Goal: Transaction & Acquisition: Purchase product/service

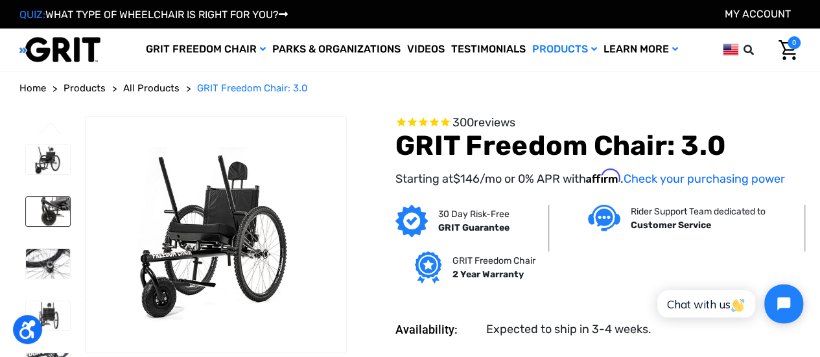
click at [47, 197] on img at bounding box center [48, 211] width 44 height 29
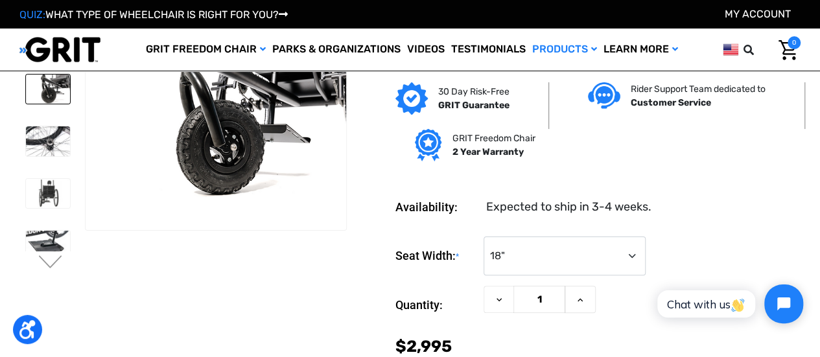
scroll to position [53, 0]
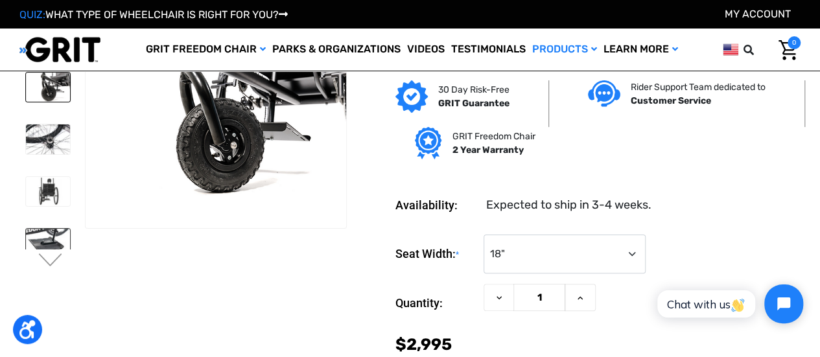
click at [48, 229] on img at bounding box center [48, 243] width 44 height 29
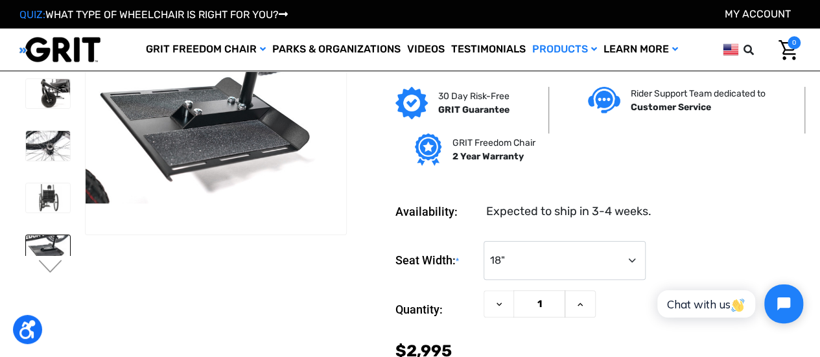
scroll to position [46, 0]
click at [54, 246] on li at bounding box center [47, 250] width 56 height 42
click at [57, 269] on button "Next" at bounding box center [50, 269] width 27 height 16
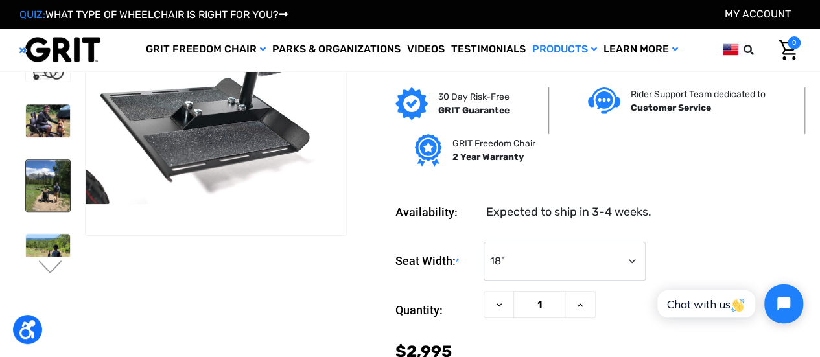
click at [39, 160] on img at bounding box center [48, 185] width 44 height 51
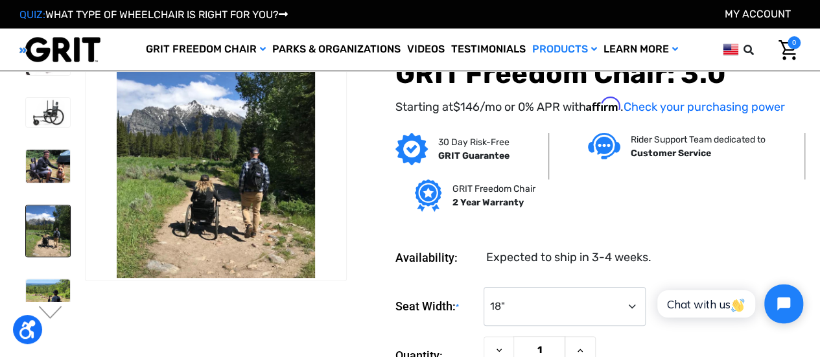
scroll to position [0, 0]
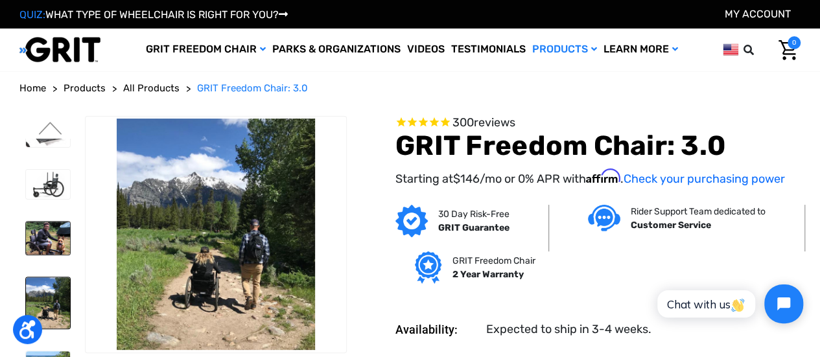
click at [47, 222] on img at bounding box center [48, 238] width 44 height 33
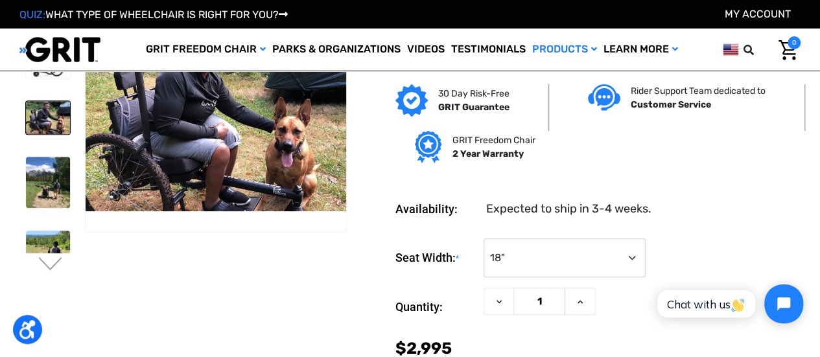
scroll to position [51, 0]
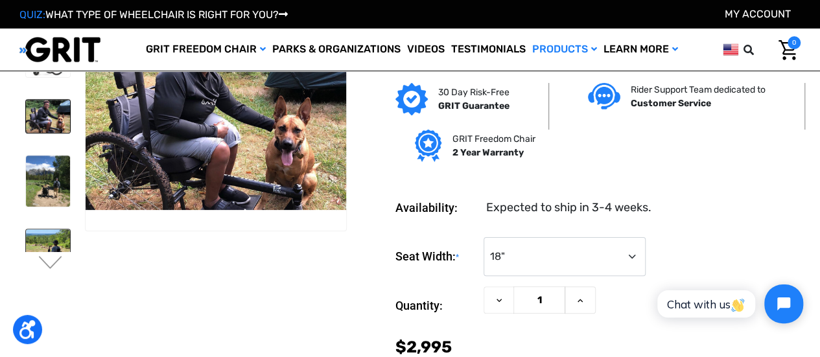
click at [52, 229] on img at bounding box center [48, 249] width 44 height 41
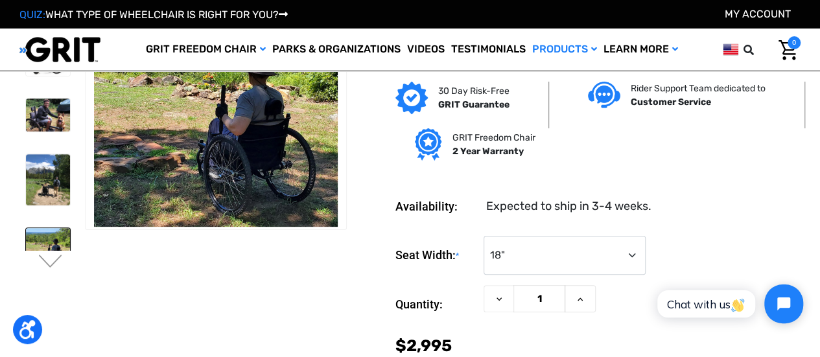
scroll to position [53, 0]
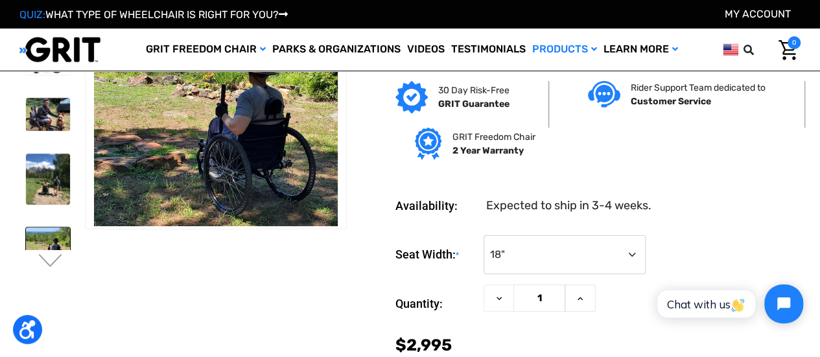
click at [53, 292] on img at bounding box center [48, 311] width 44 height 39
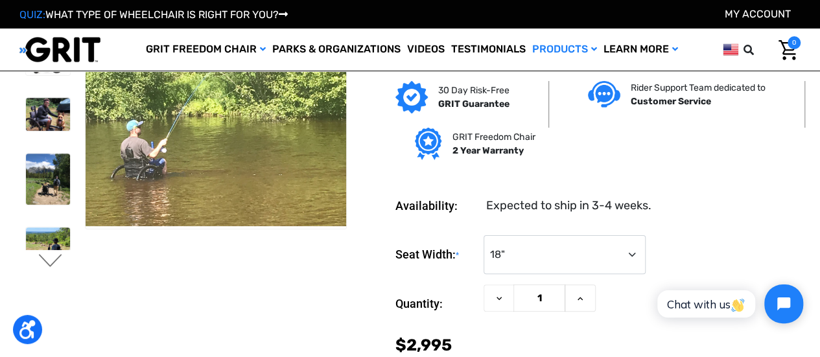
click at [47, 261] on button "Next" at bounding box center [50, 262] width 27 height 16
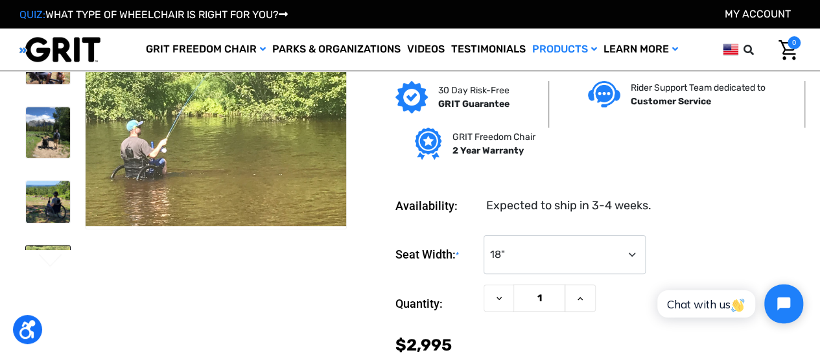
click at [45, 246] on img at bounding box center [48, 265] width 44 height 39
click at [43, 181] on img at bounding box center [48, 201] width 44 height 41
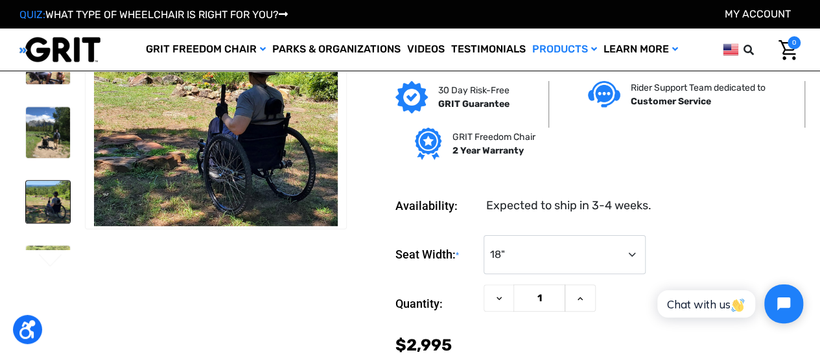
scroll to position [0, 0]
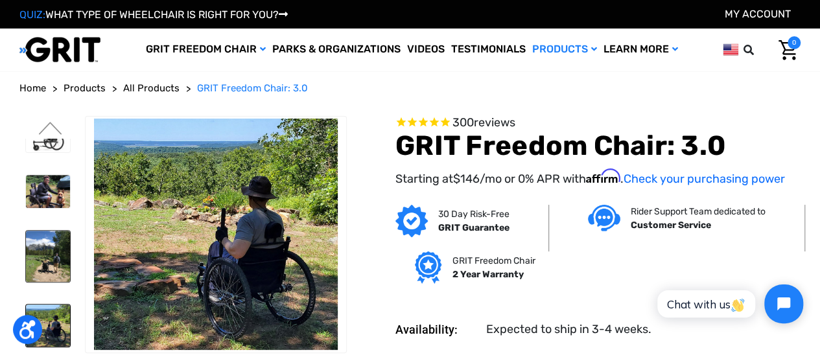
click at [45, 231] on img at bounding box center [48, 256] width 44 height 51
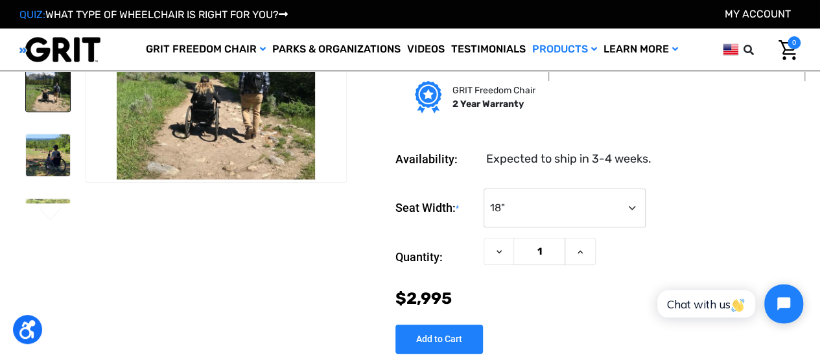
scroll to position [100, 0]
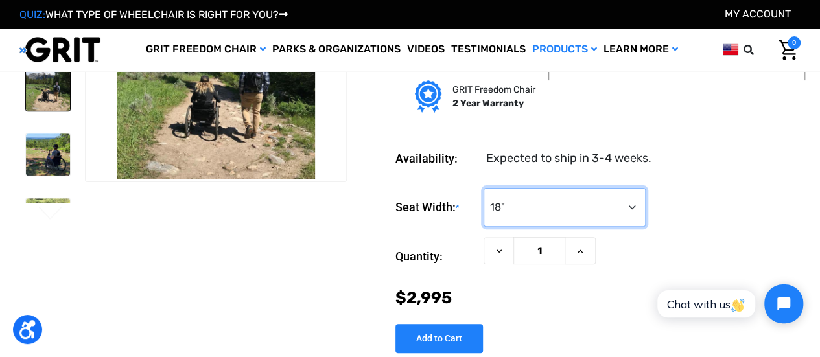
click at [583, 202] on select "Choose Options 16" 18" 20"" at bounding box center [565, 207] width 162 height 39
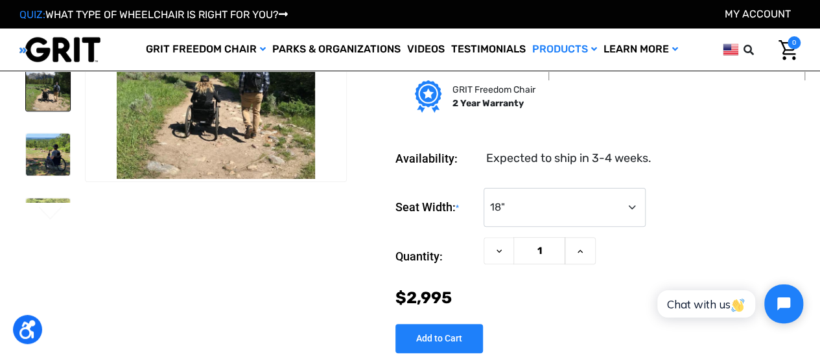
click at [645, 167] on dd "Expected to ship in 3-4 weeks." at bounding box center [568, 159] width 165 height 18
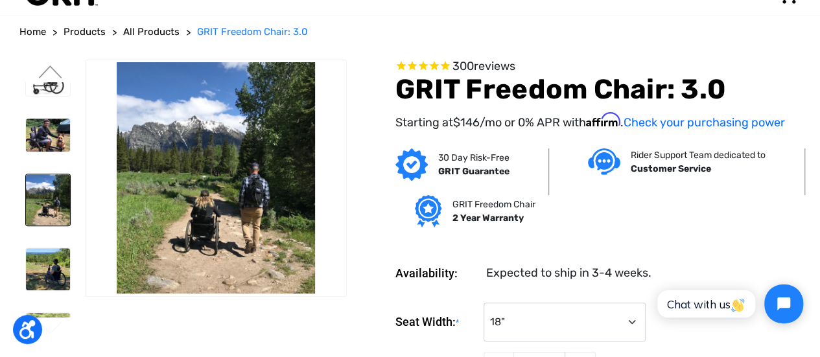
scroll to position [0, 0]
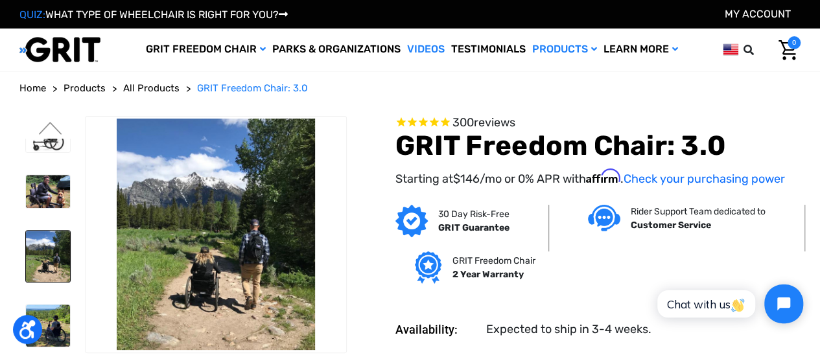
click at [431, 45] on link "Videos" at bounding box center [426, 50] width 44 height 42
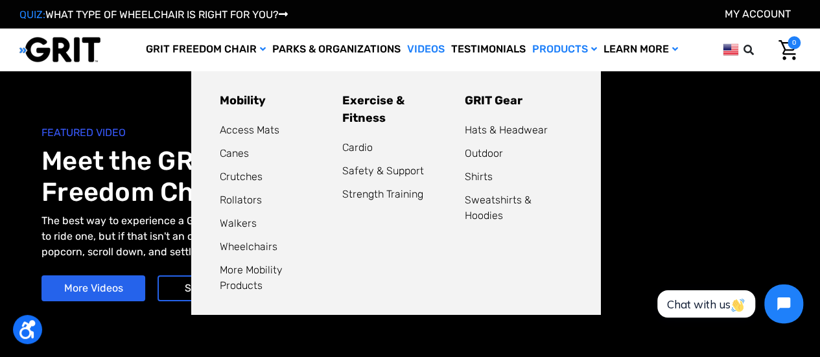
click at [249, 241] on li "Wheelchairs" at bounding box center [273, 247] width 107 height 16
click at [252, 245] on link "Wheelchairs" at bounding box center [249, 247] width 58 height 12
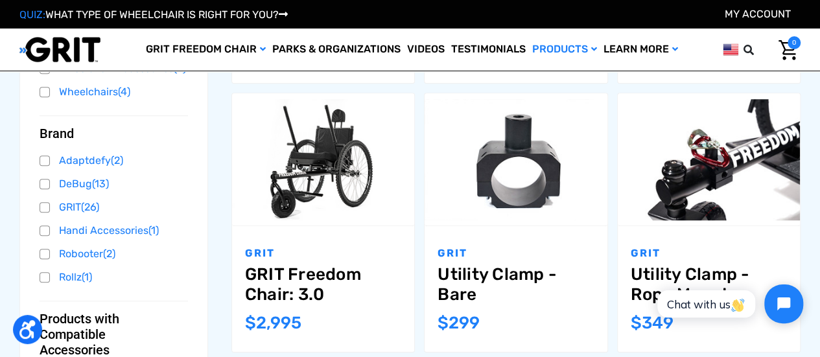
scroll to position [456, 0]
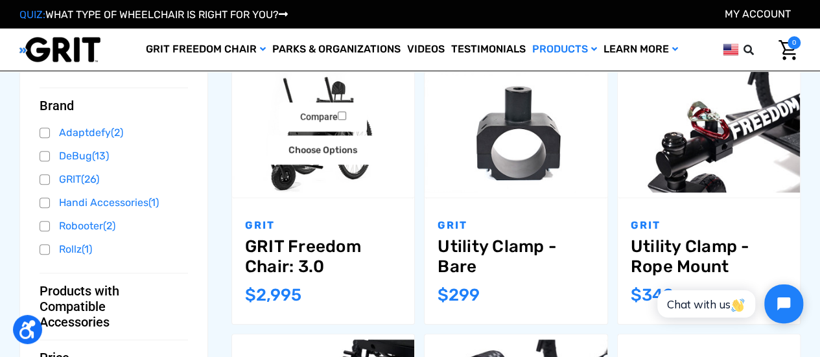
click at [395, 169] on img "GRIT Freedom Chair: 3.0,$2,995.00\a" at bounding box center [323, 131] width 182 height 121
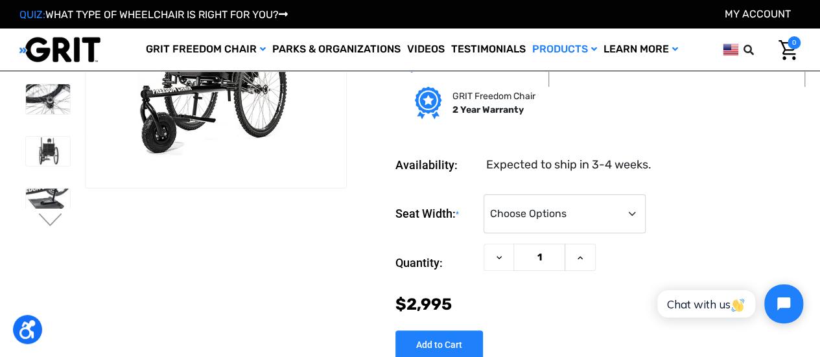
scroll to position [56, 0]
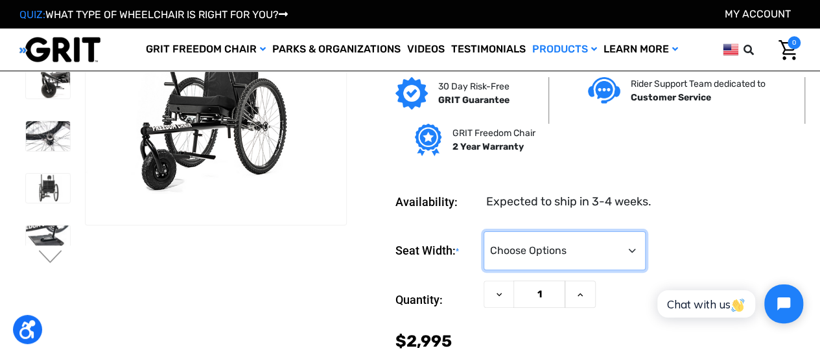
click at [519, 244] on select "Choose Options 16" 18" 20"" at bounding box center [565, 250] width 162 height 39
select select "325"
click at [484, 231] on select "Choose Options 16" 18" 20"" at bounding box center [565, 250] width 162 height 39
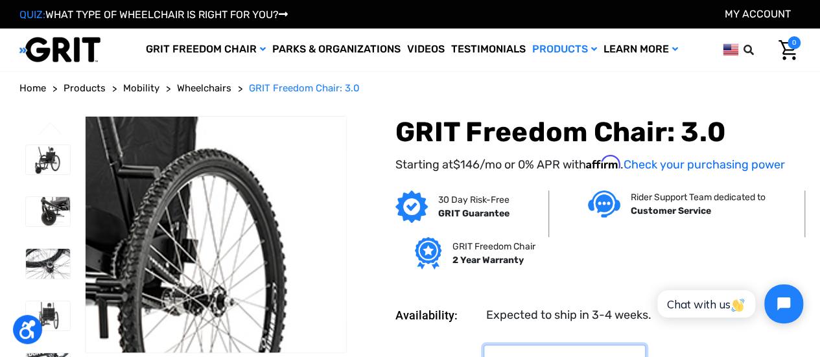
scroll to position [7, 0]
